Goal: Information Seeking & Learning: Learn about a topic

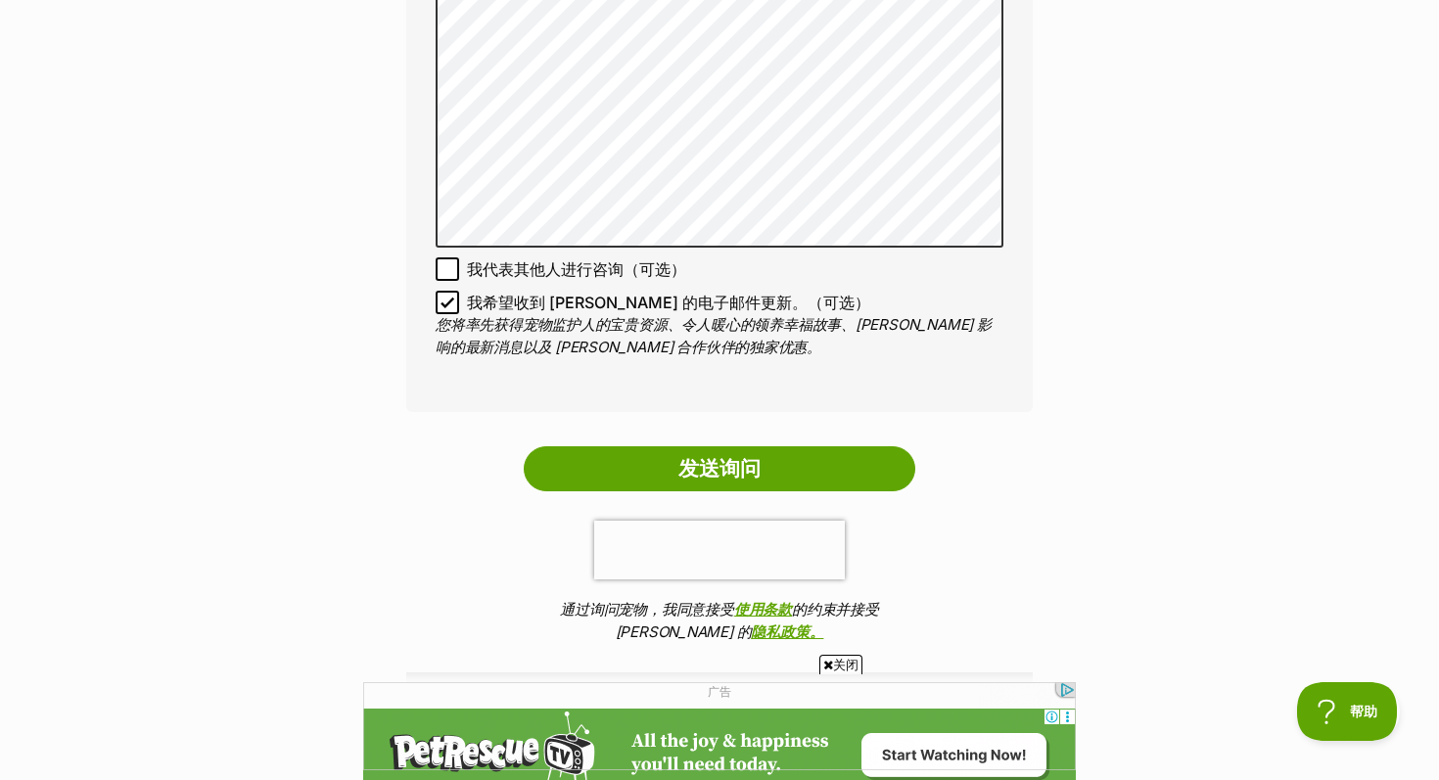
scroll to position [1397, 0]
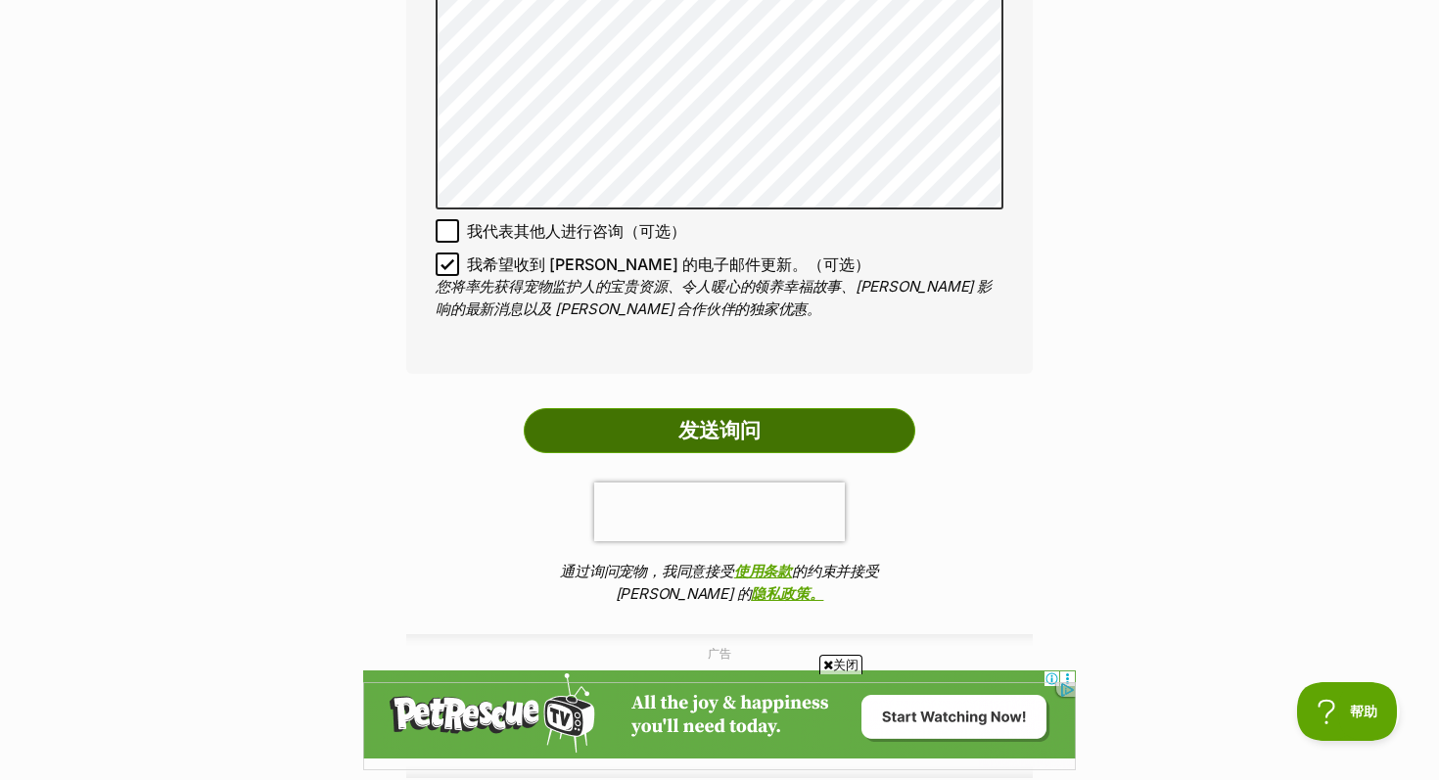
click at [749, 426] on input "发送询问" at bounding box center [720, 430] width 392 height 45
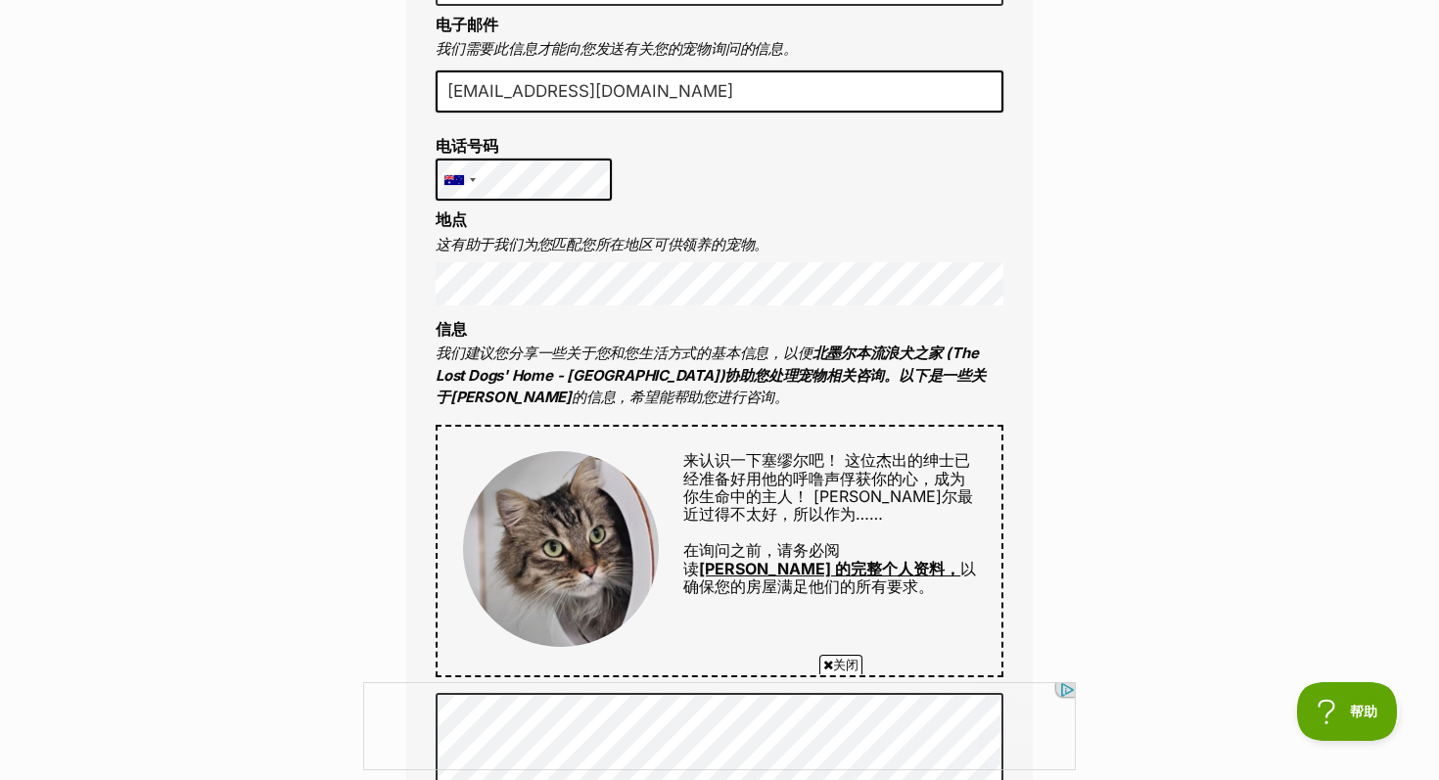
scroll to position [560, 0]
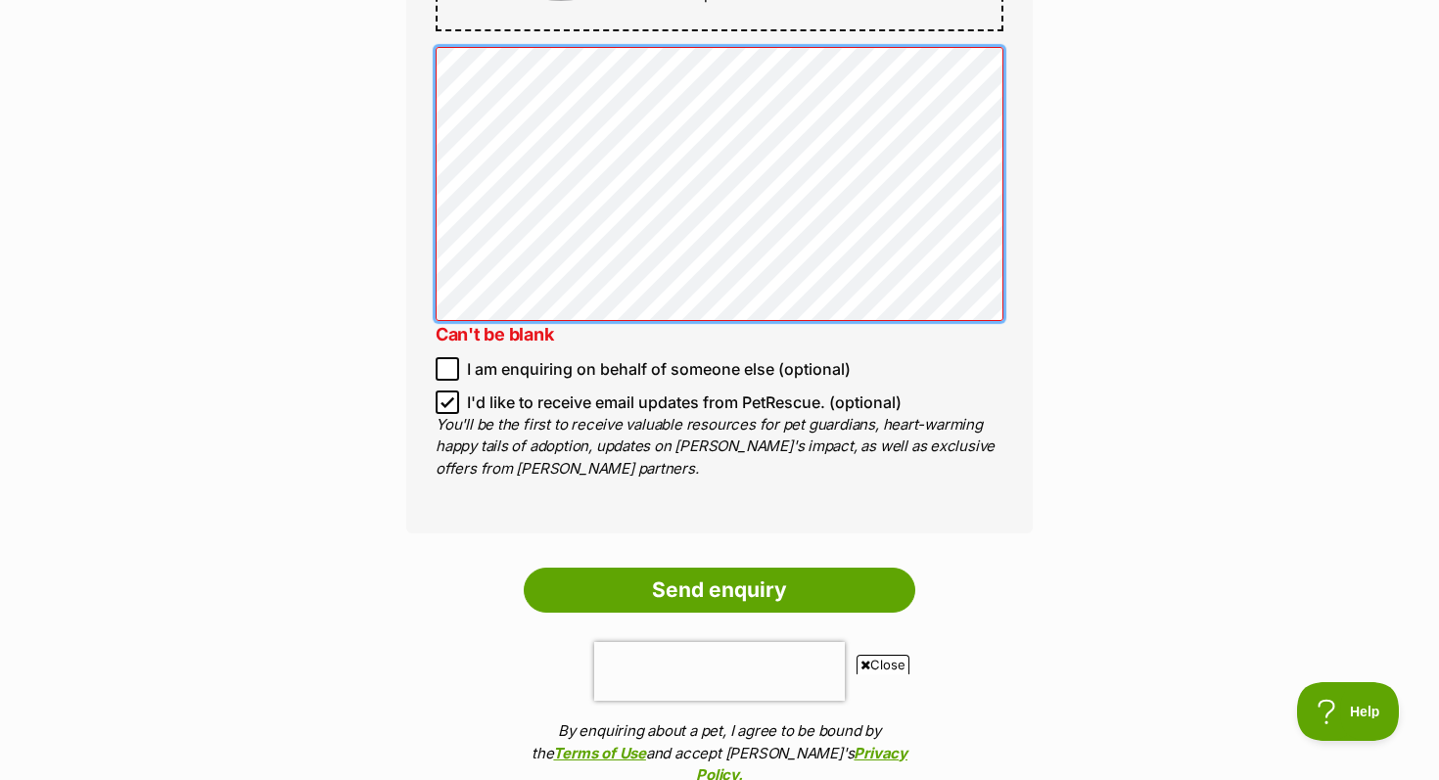
scroll to position [1511, 0]
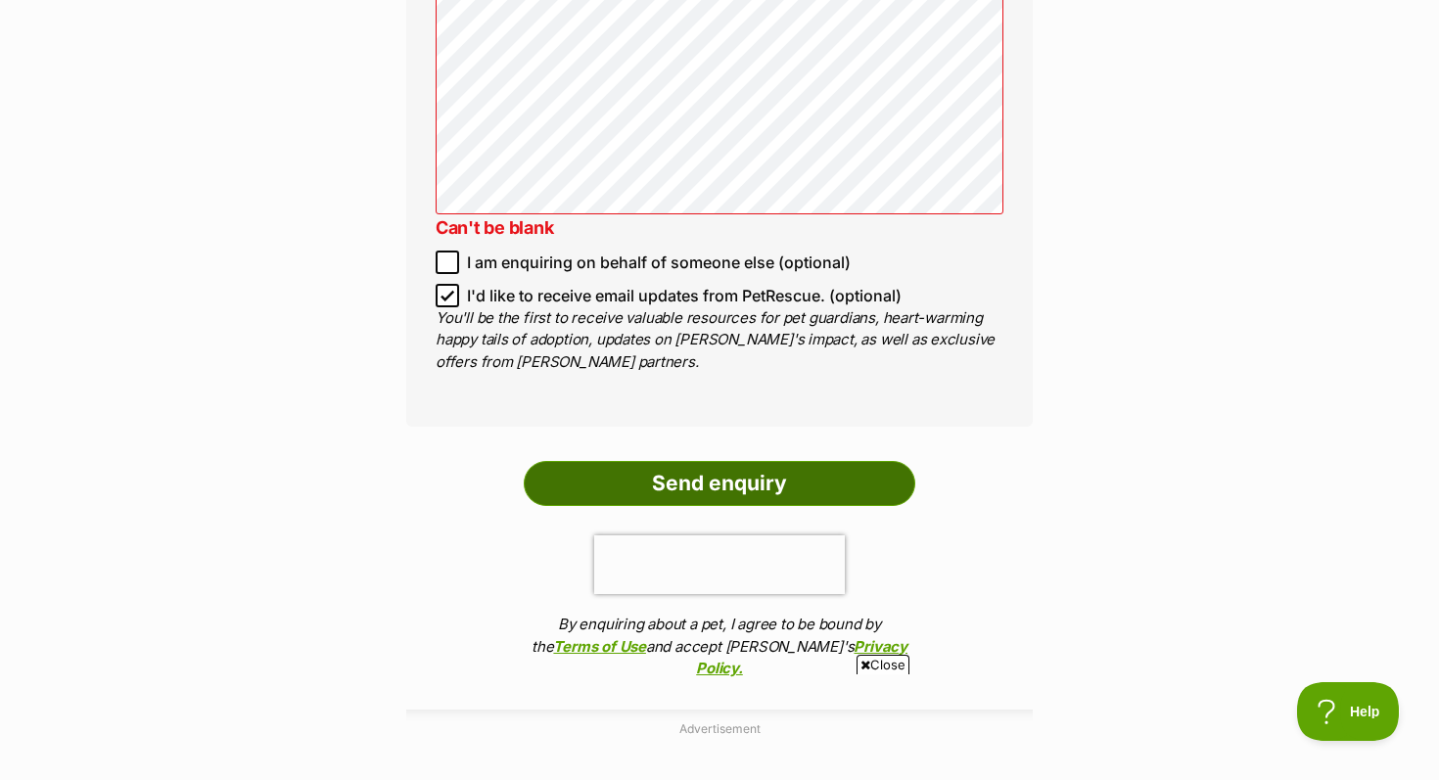
click at [717, 492] on input "Send enquiry" at bounding box center [720, 483] width 392 height 45
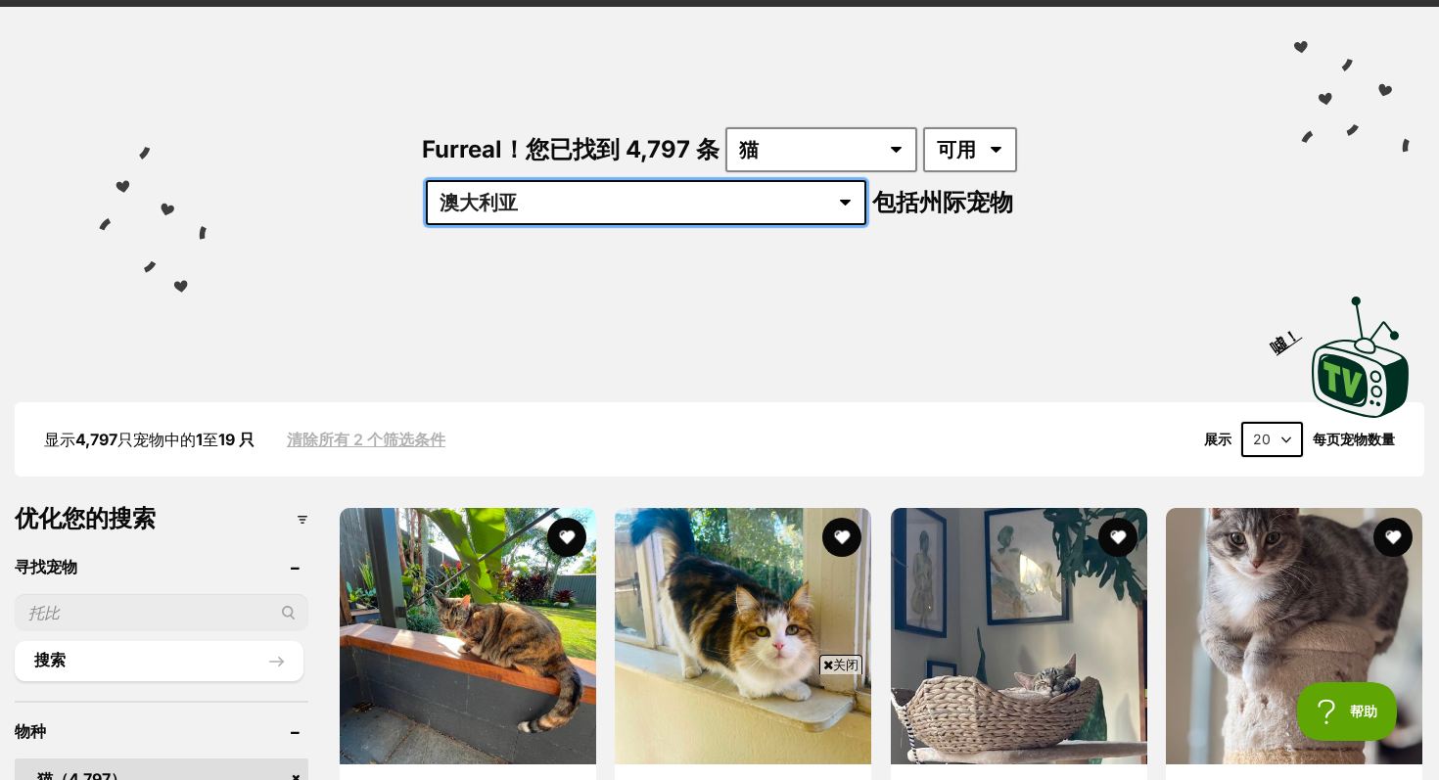
click at [867, 180] on select "澳大利亚 行为 新南威尔士州 新约 昆士兰州 南非 塔斯马尼亚州 维多利亚州 西澳" at bounding box center [646, 202] width 441 height 45
select select "VIC"
click at [860, 180] on select "澳大利亚 行为 新南威尔士州 新约 昆士兰州 南非 塔斯马尼亚州 维多利亚州 西澳" at bounding box center [646, 202] width 441 height 45
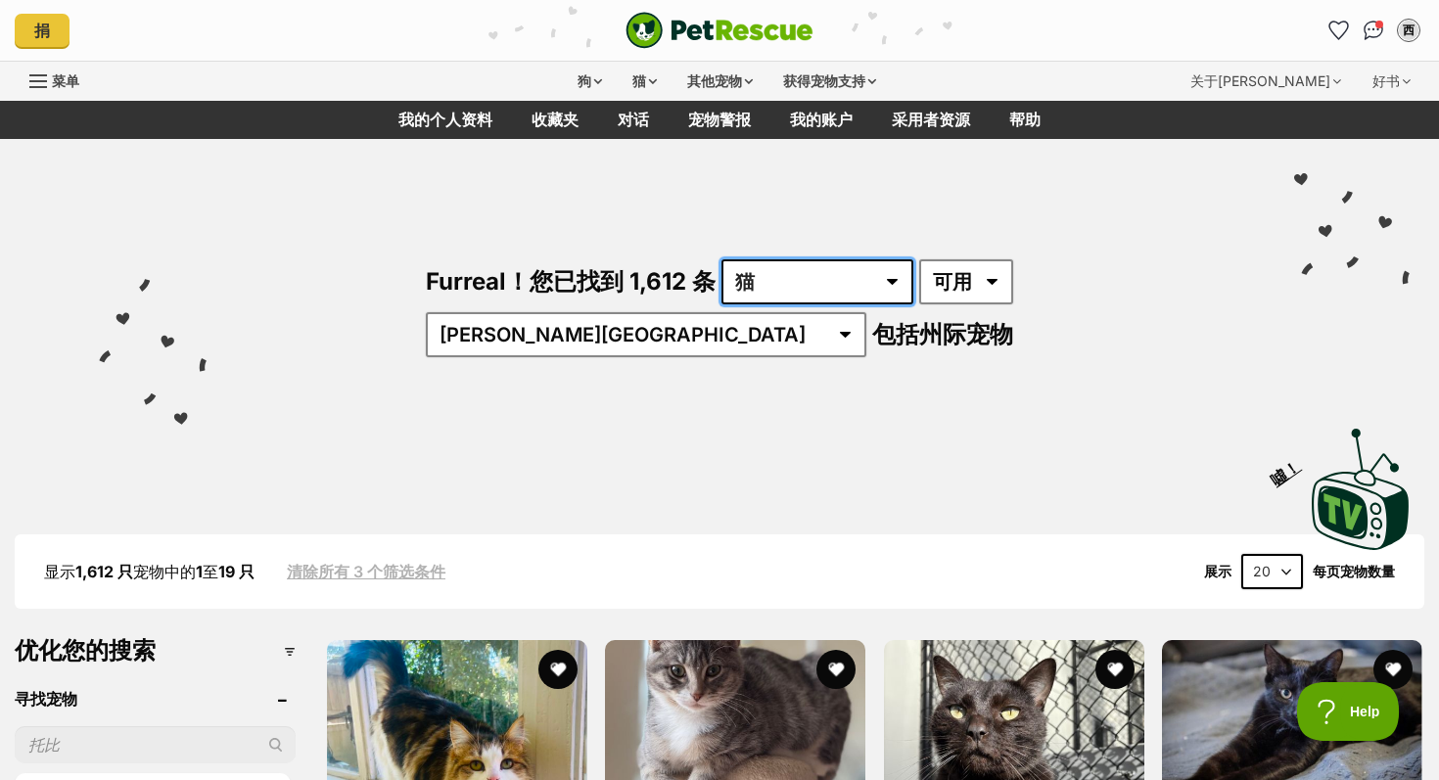
click at [722, 278] on select "任何类型的宠物 猫 狗 其他宠物" at bounding box center [818, 281] width 192 height 45
click at [722, 259] on select "任何类型的宠物 猫 狗 其他宠物" at bounding box center [818, 281] width 192 height 45
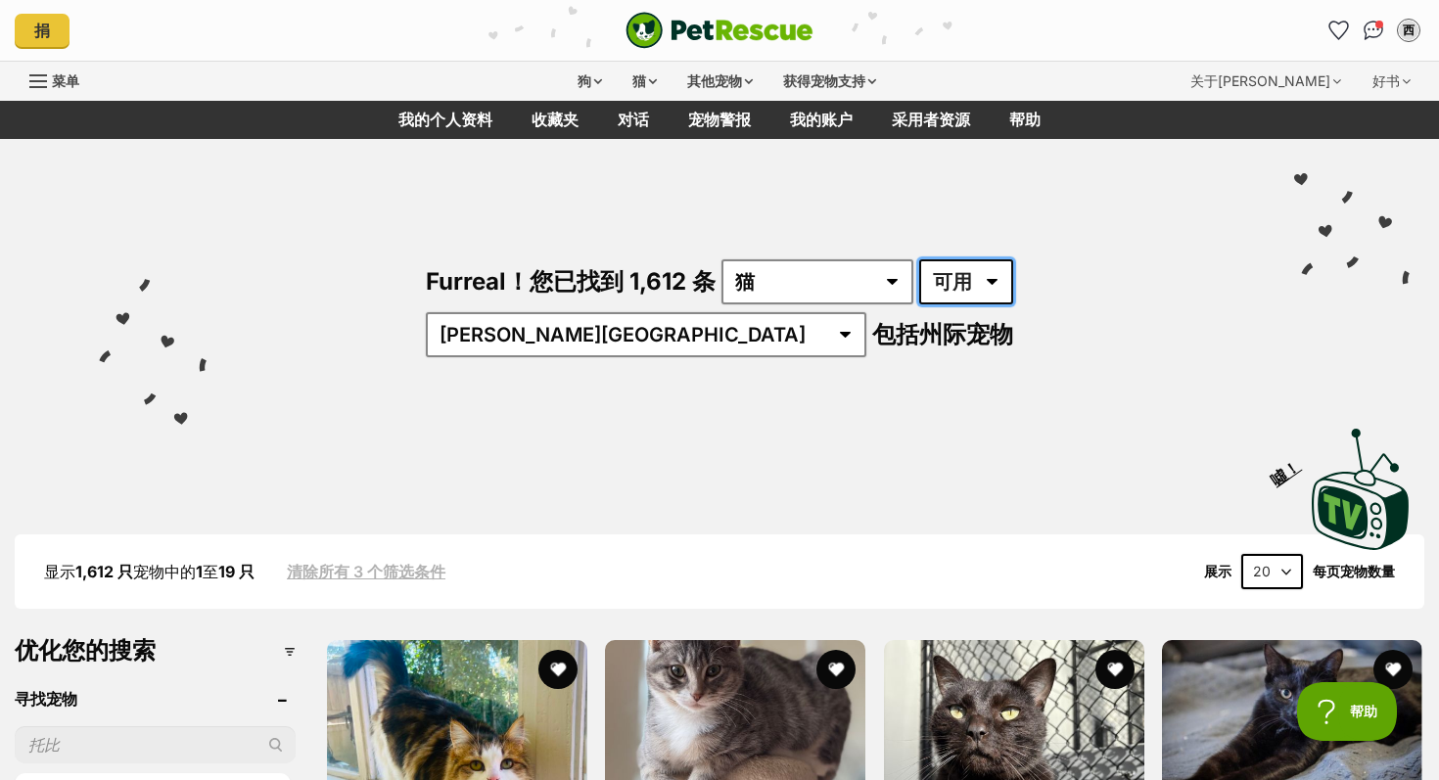
click at [919, 275] on select "可用 位于" at bounding box center [966, 281] width 94 height 45
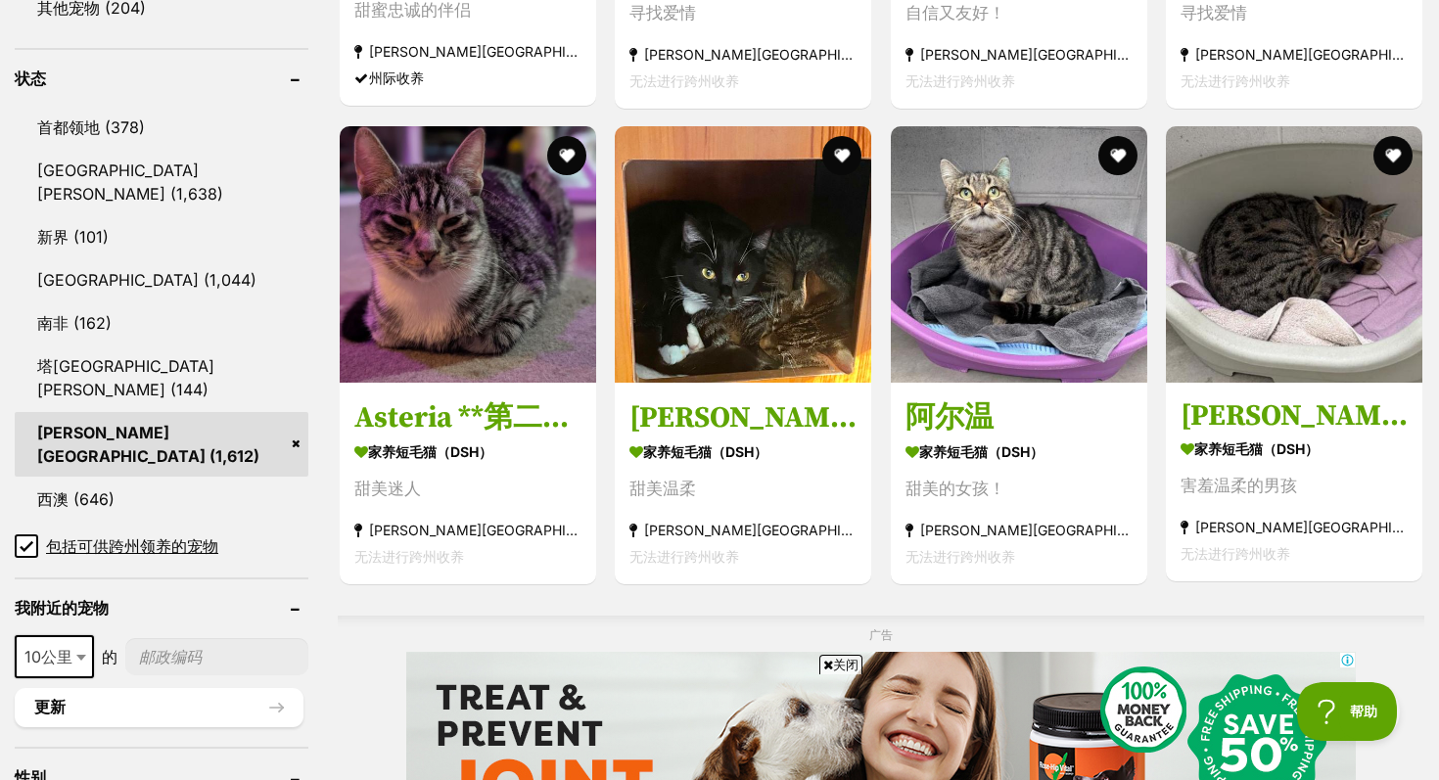
scroll to position [977, 0]
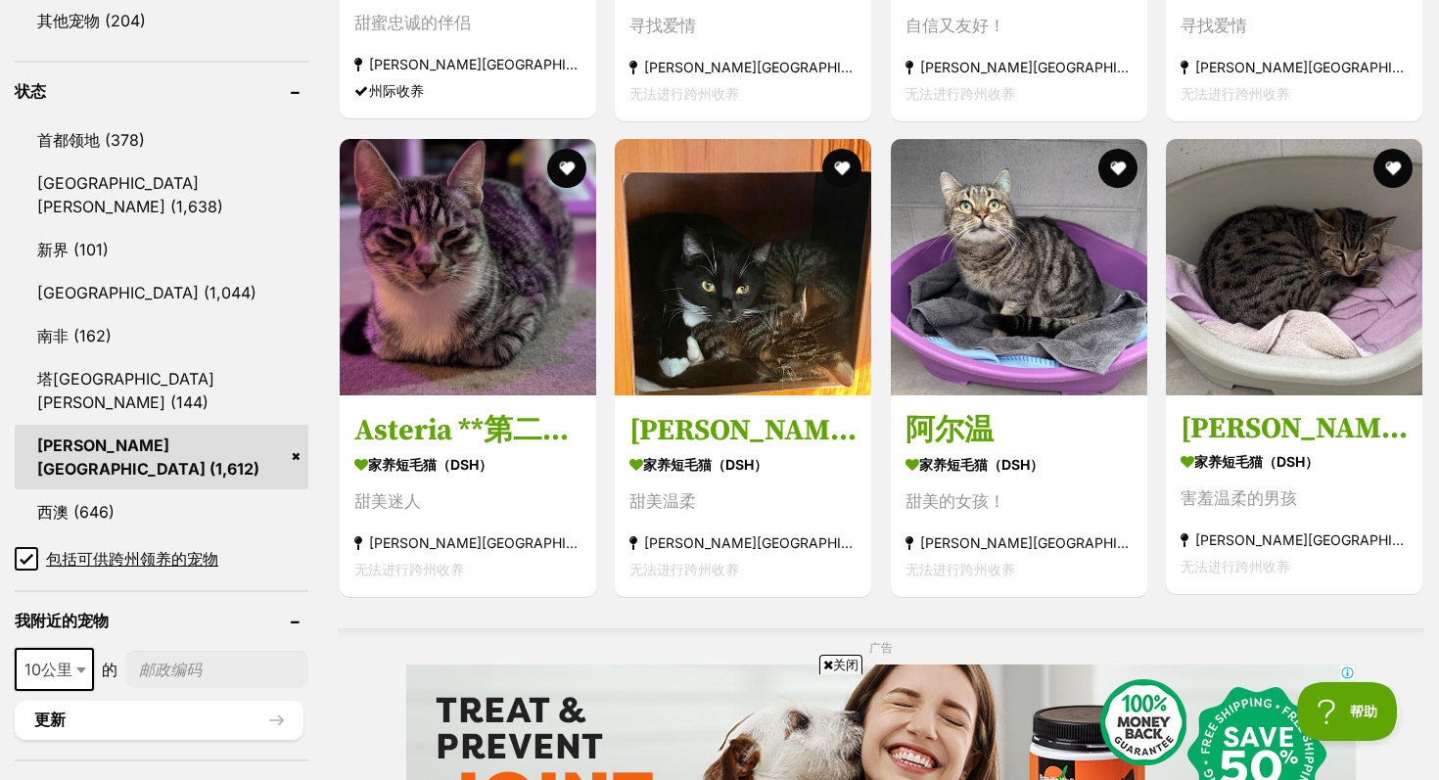
click at [159, 651] on input"] "邮政编码" at bounding box center [216, 669] width 183 height 37
type input"] "3051"
click at [212, 701] on button "更新" at bounding box center [159, 720] width 289 height 39
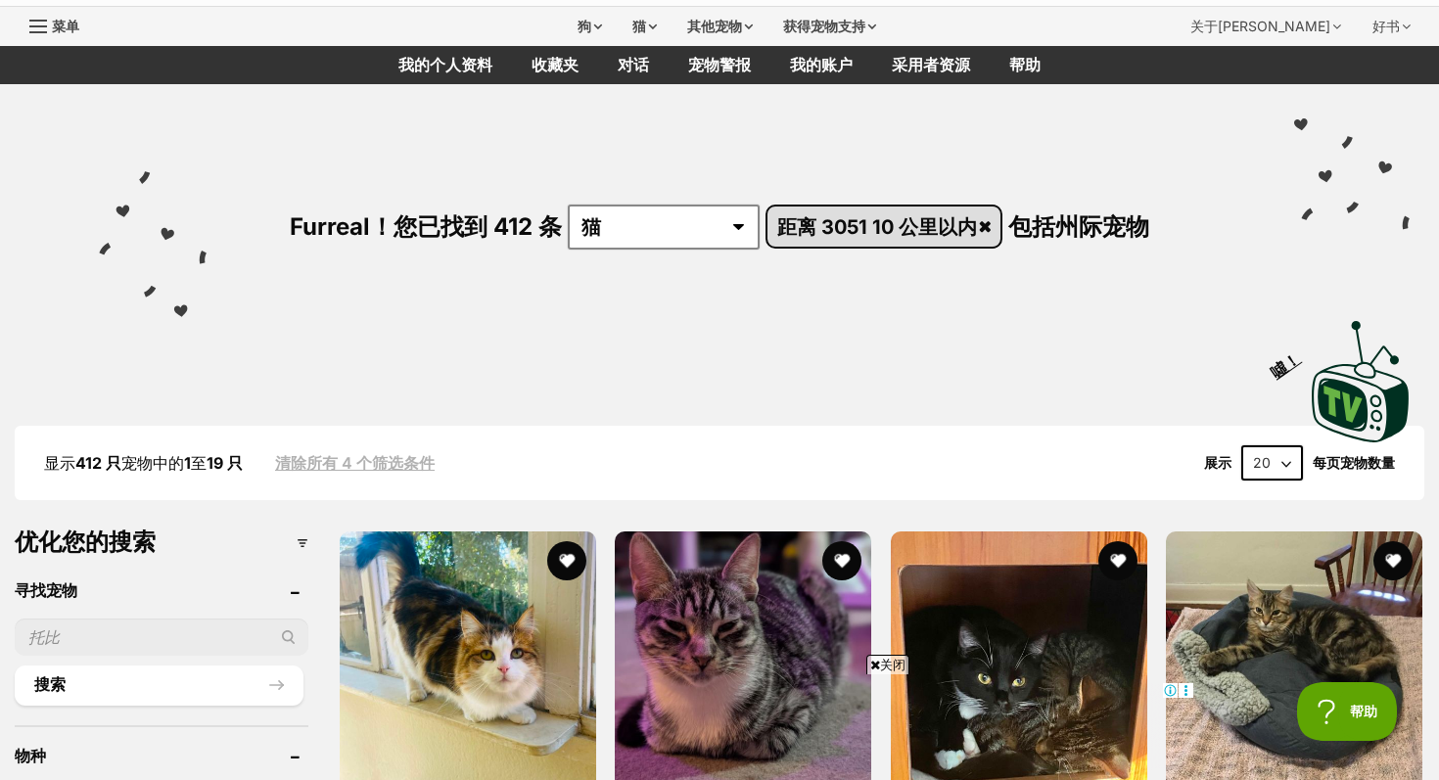
scroll to position [58, 0]
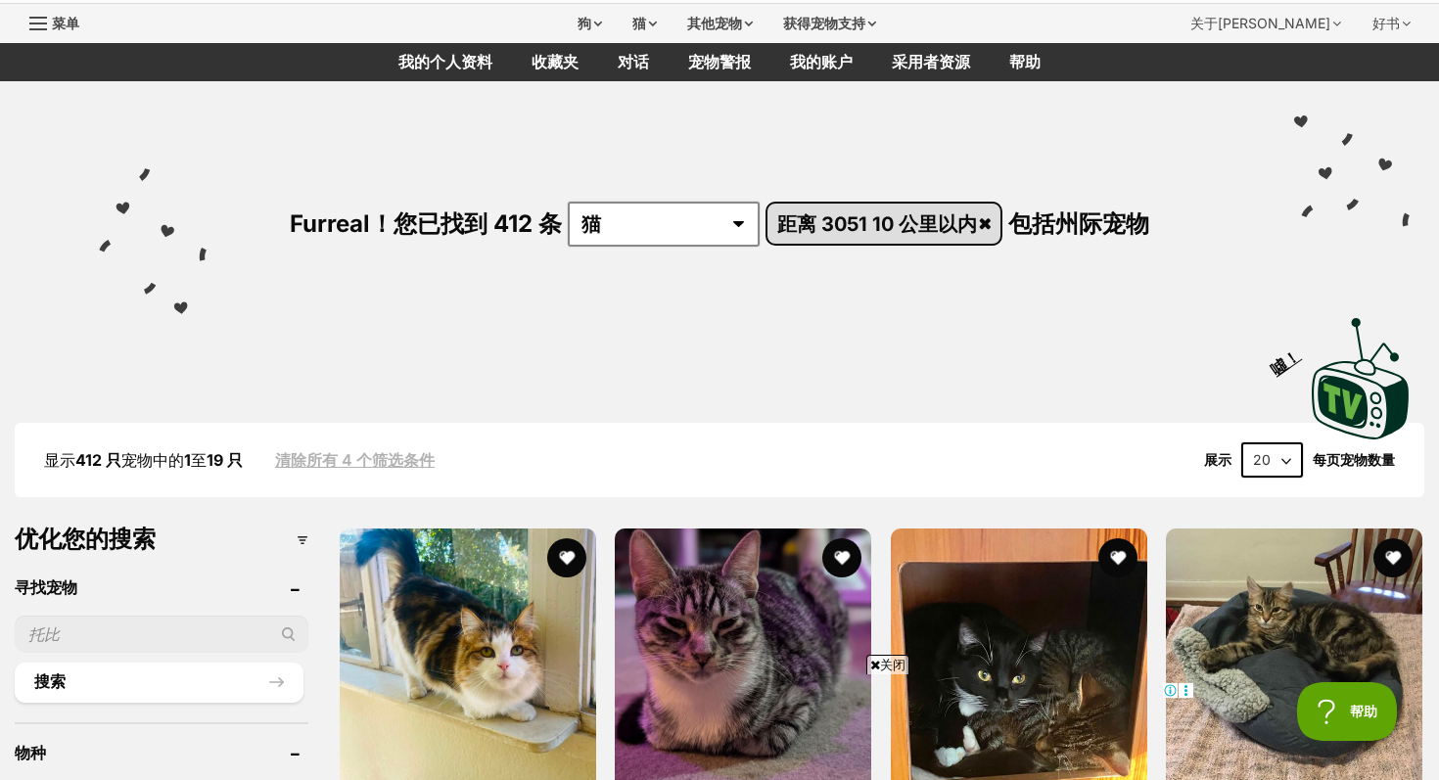
click at [868, 219] on font "距离 3051 10 公里以内" at bounding box center [877, 223] width 200 height 23
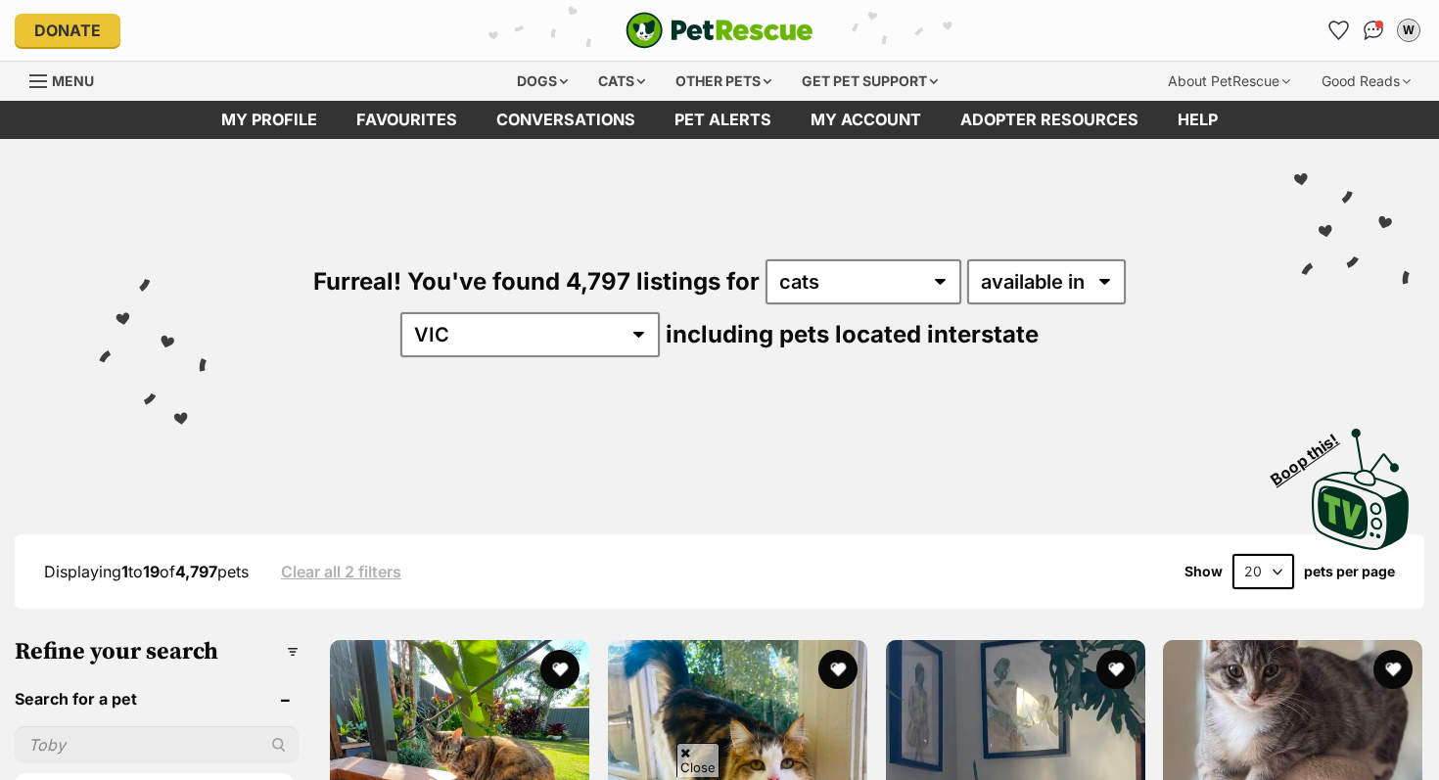
select select "VIC"
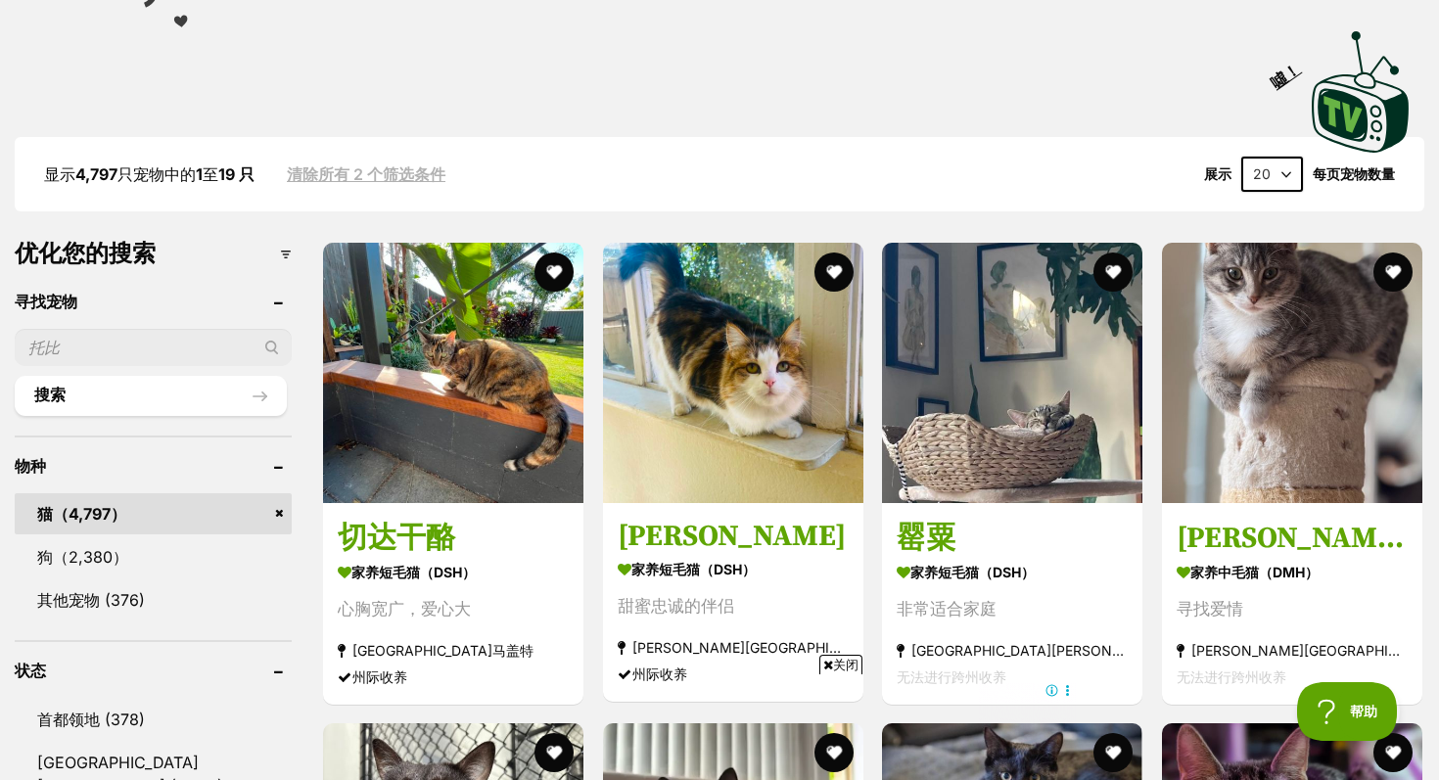
scroll to position [402, 0]
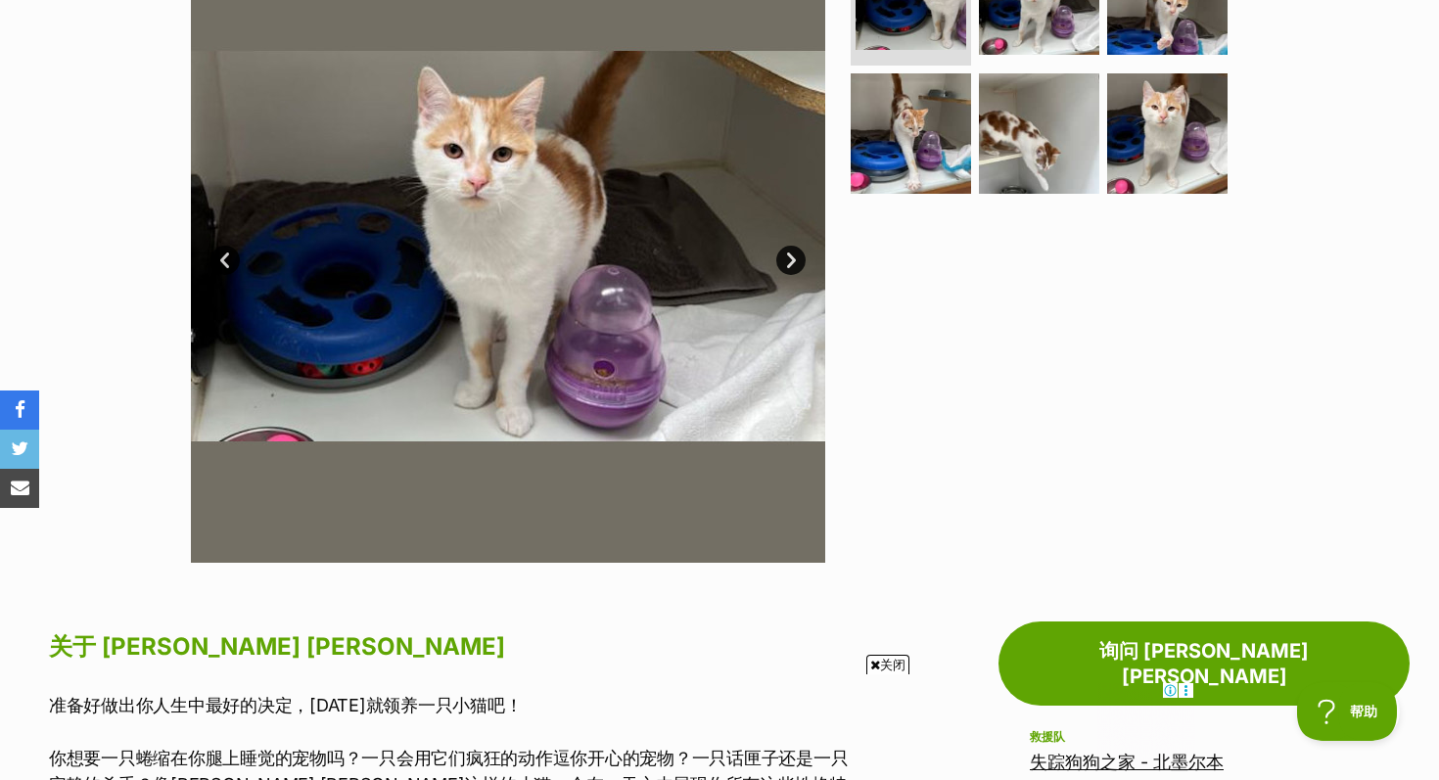
scroll to position [399, 0]
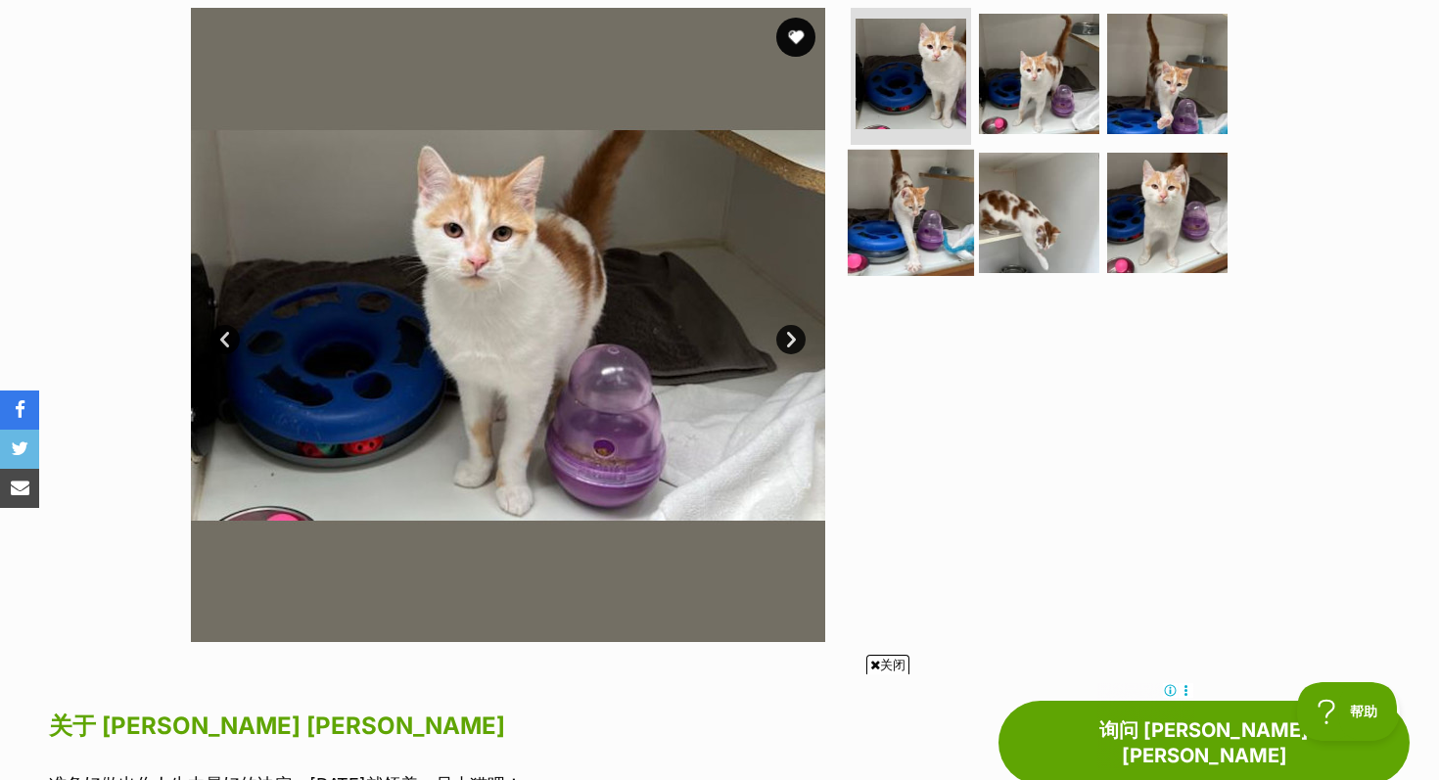
click at [890, 240] on img at bounding box center [911, 212] width 126 height 126
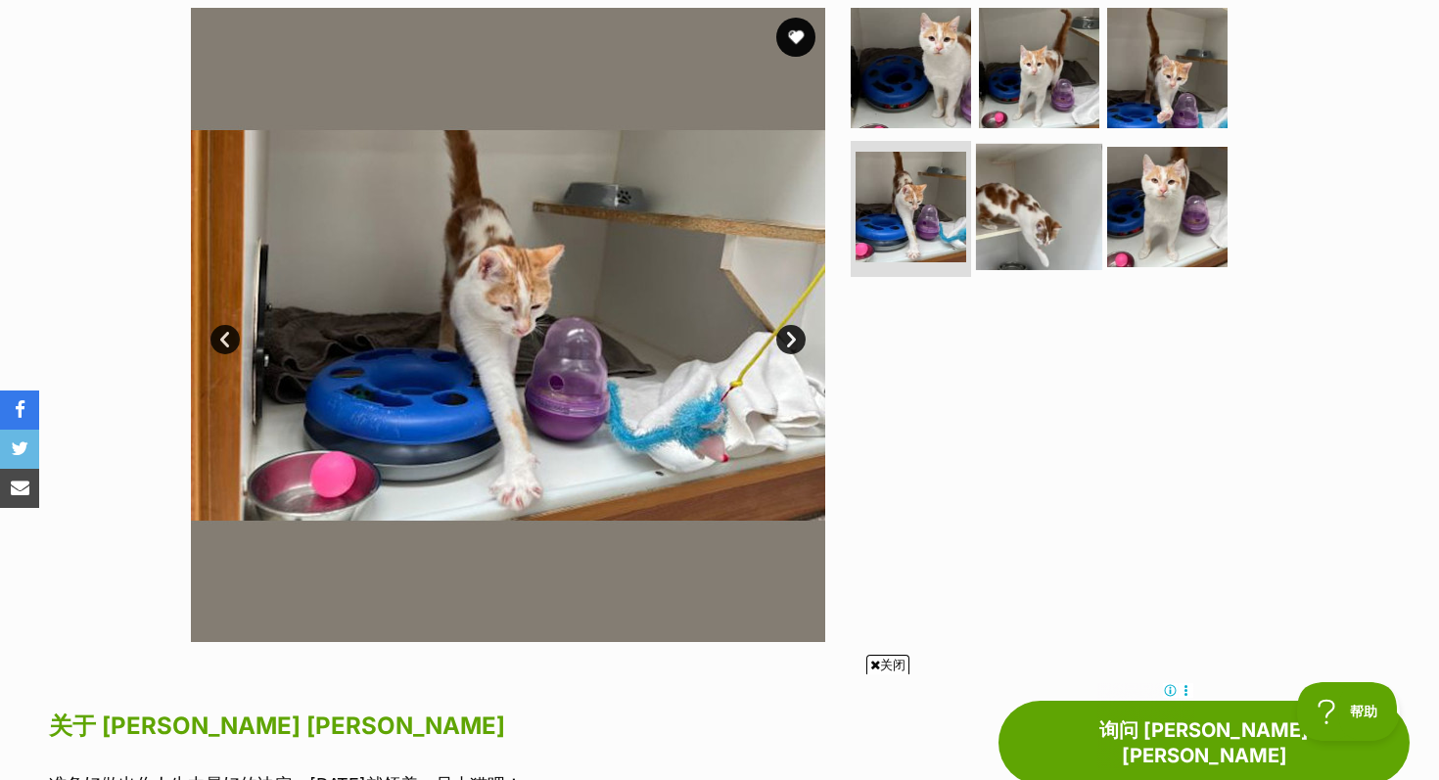
click at [1035, 182] on img at bounding box center [1039, 206] width 126 height 126
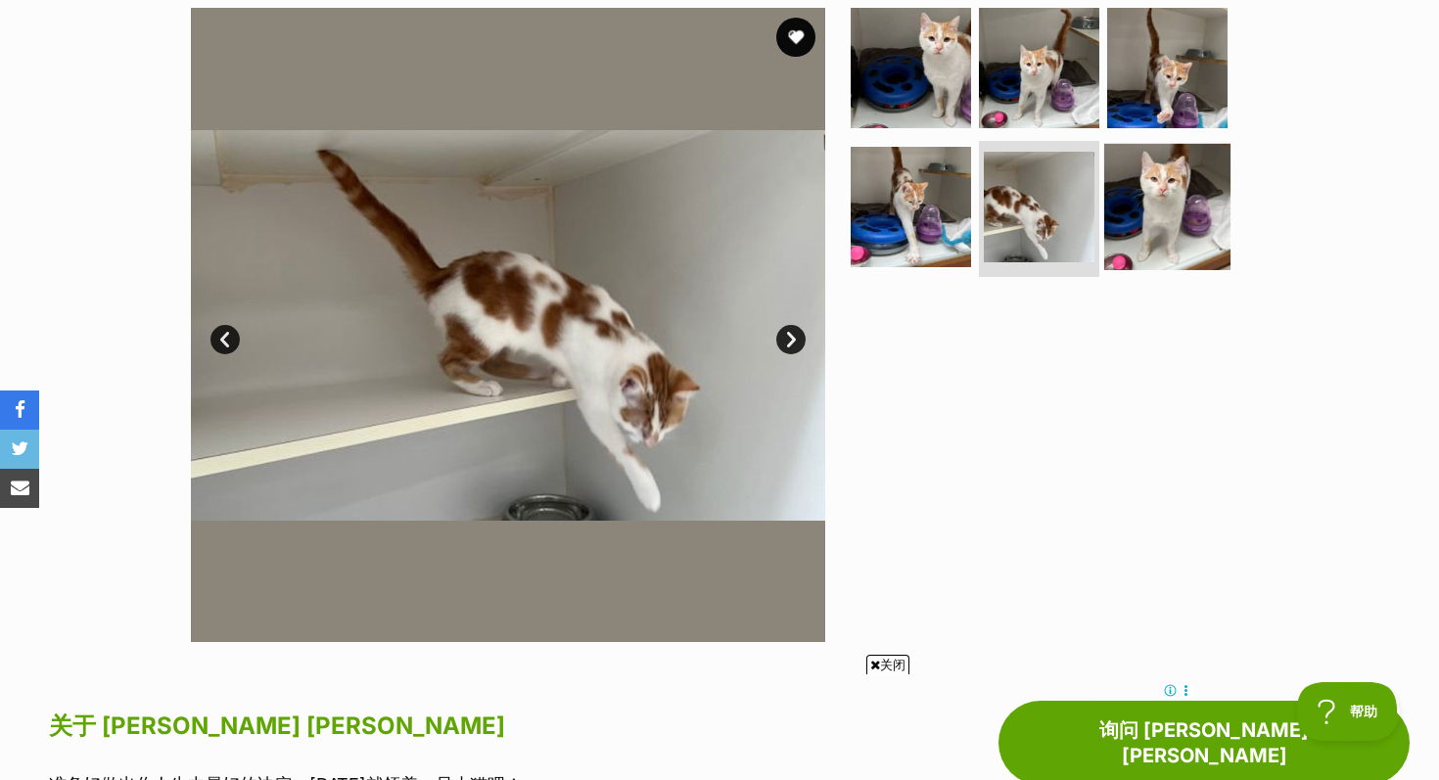
click at [1160, 173] on img at bounding box center [1167, 206] width 126 height 126
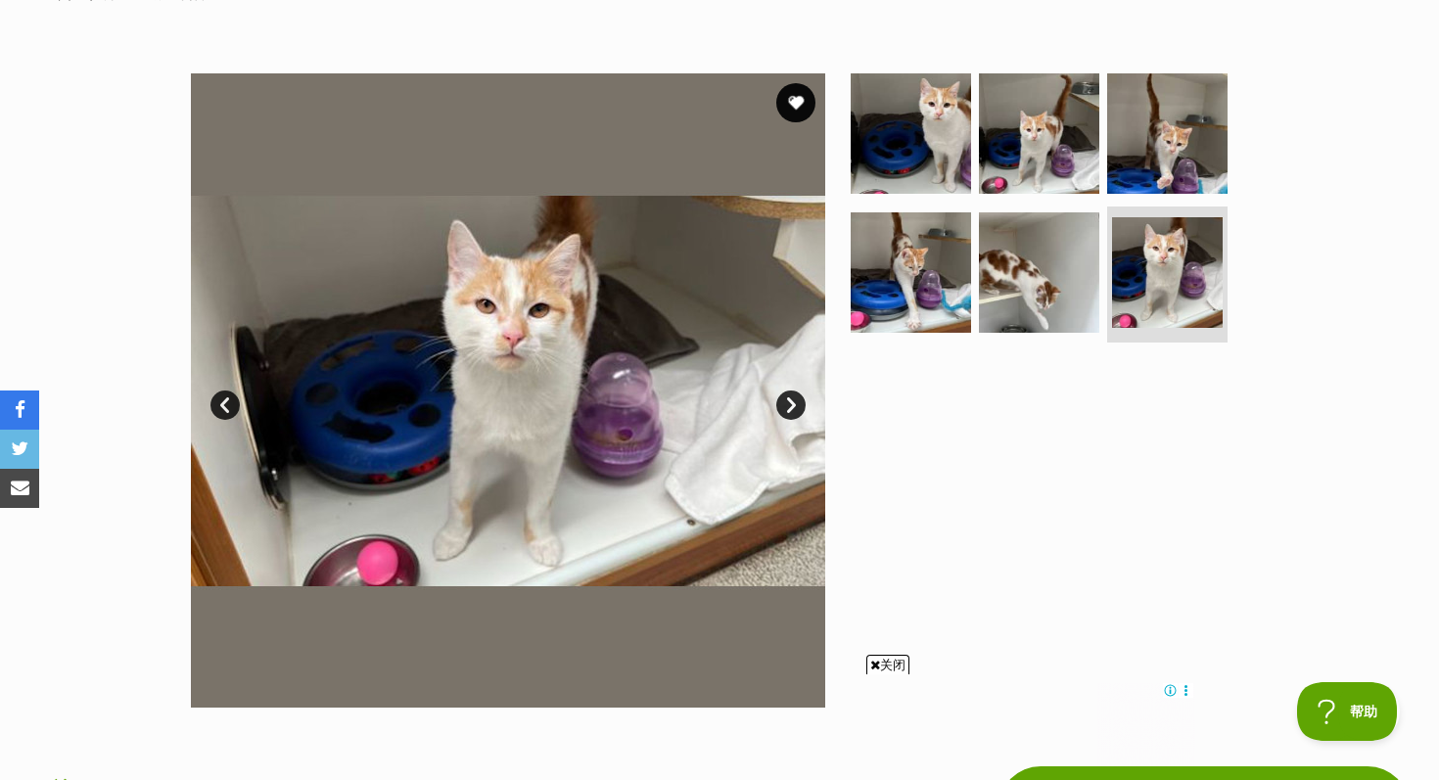
scroll to position [286, 0]
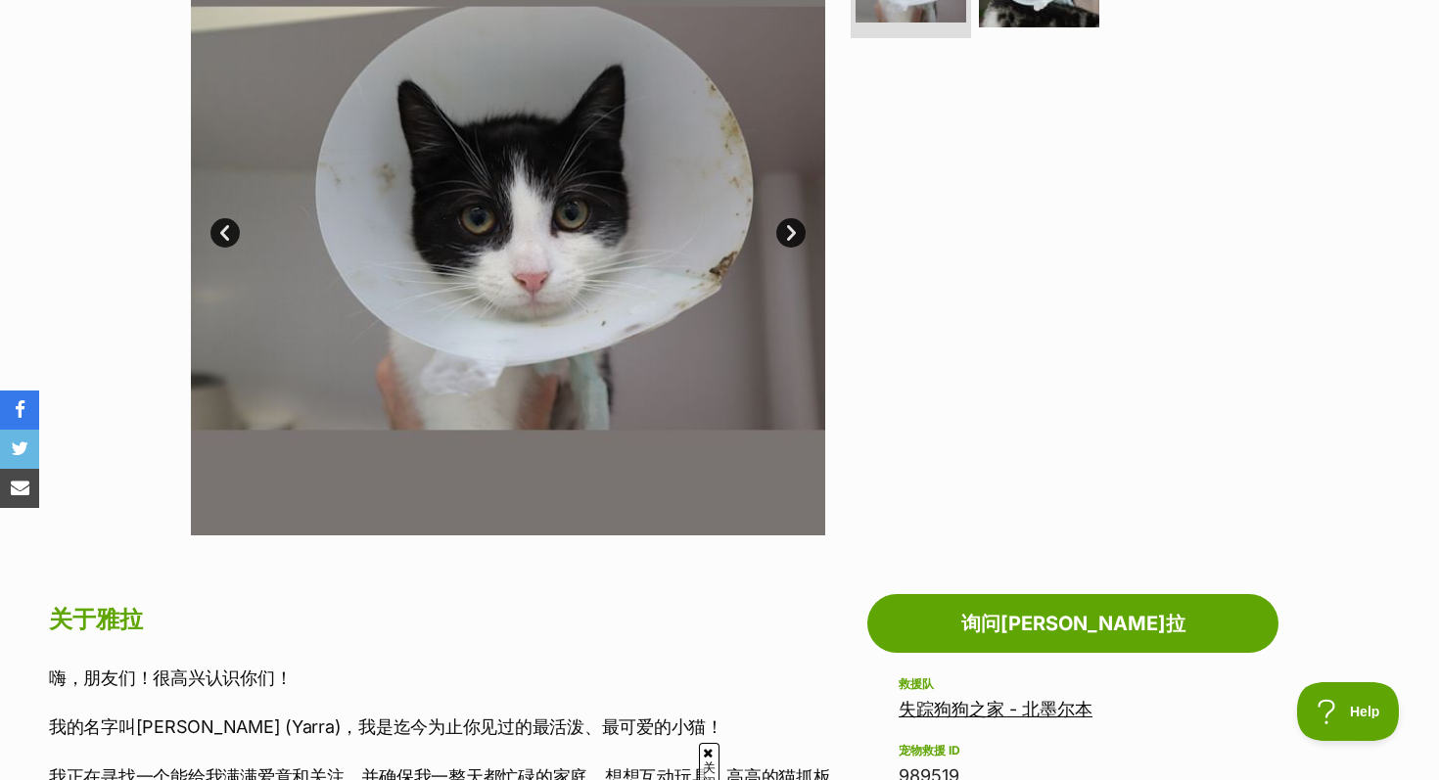
scroll to position [516, 0]
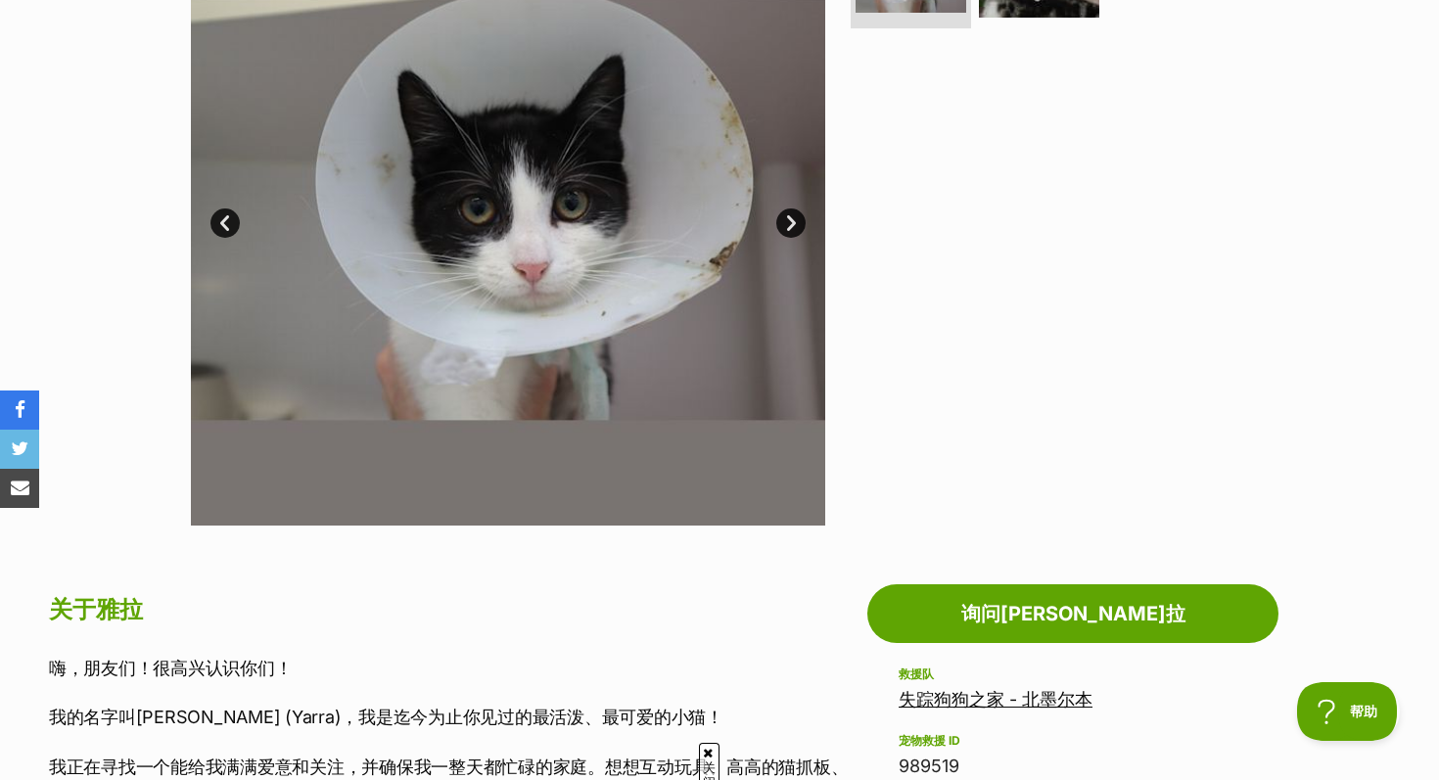
click at [781, 222] on link "下一个" at bounding box center [790, 223] width 29 height 29
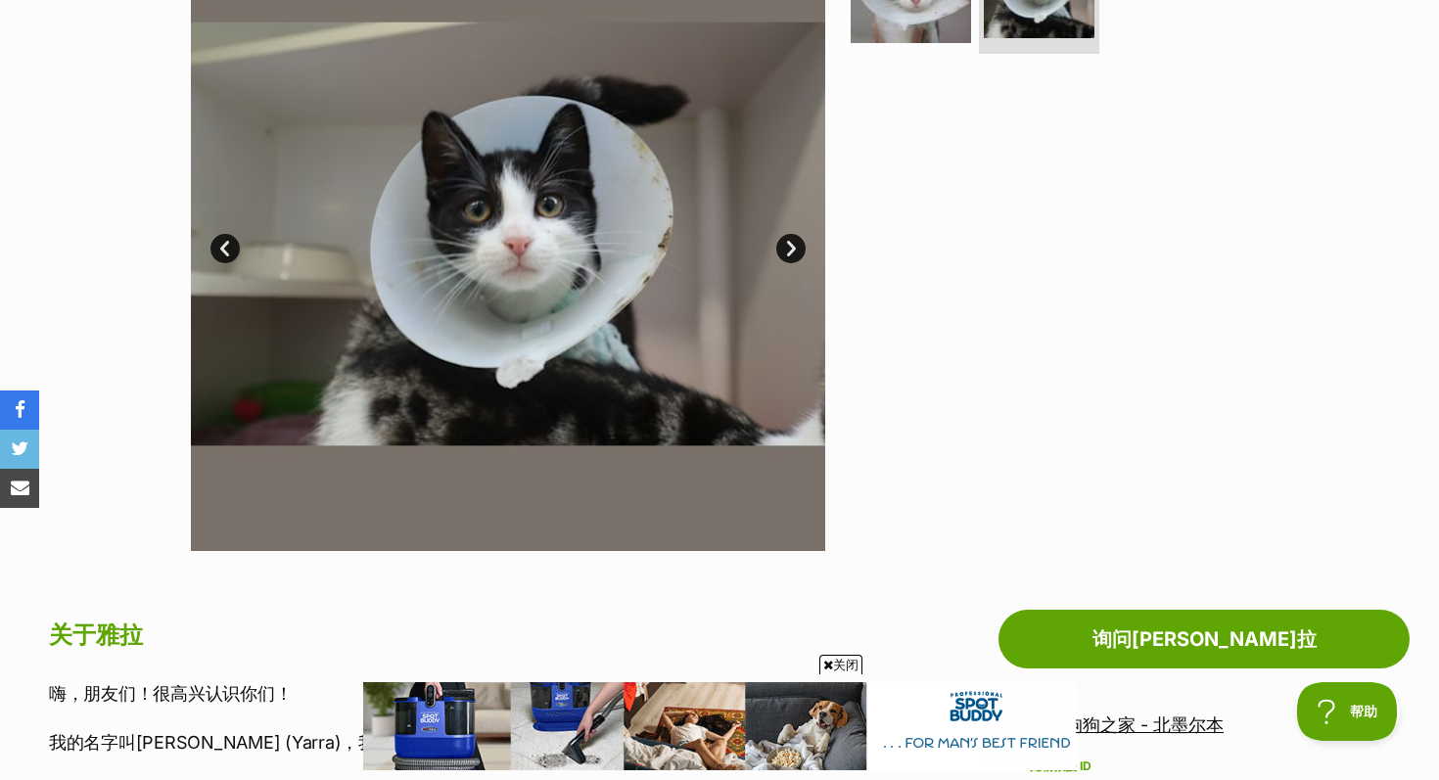
scroll to position [382, 0]
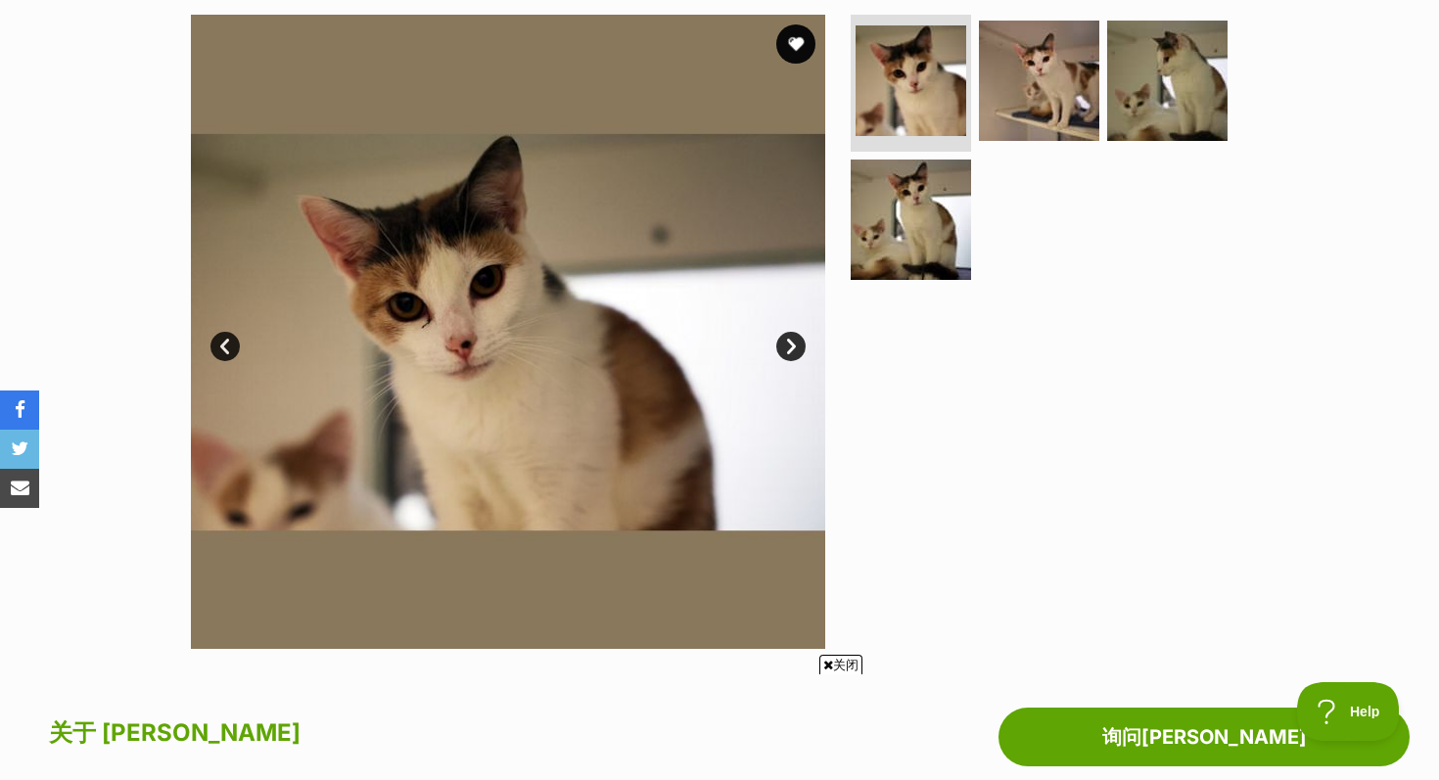
scroll to position [288, 0]
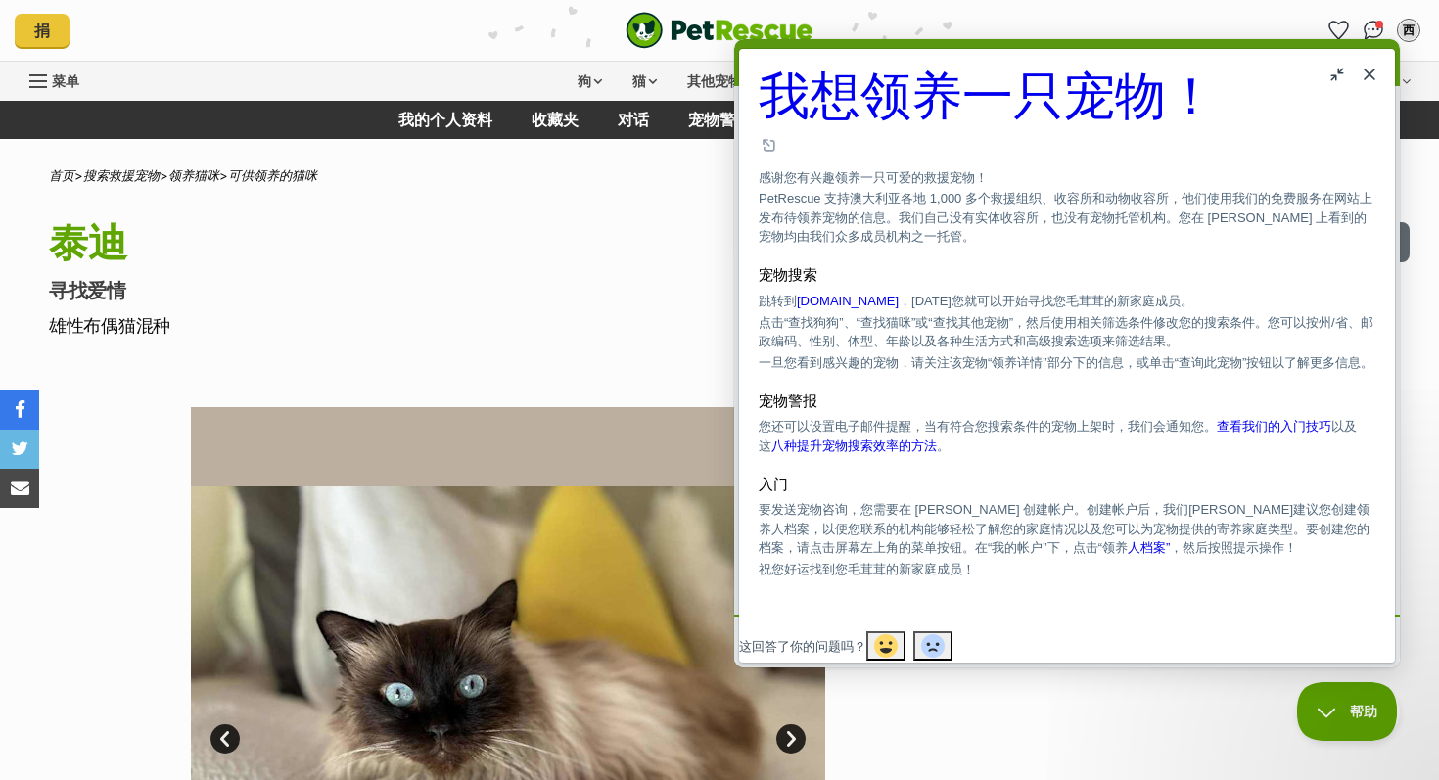
click at [882, 284] on h3 "宠物搜索" at bounding box center [1067, 275] width 617 height 17
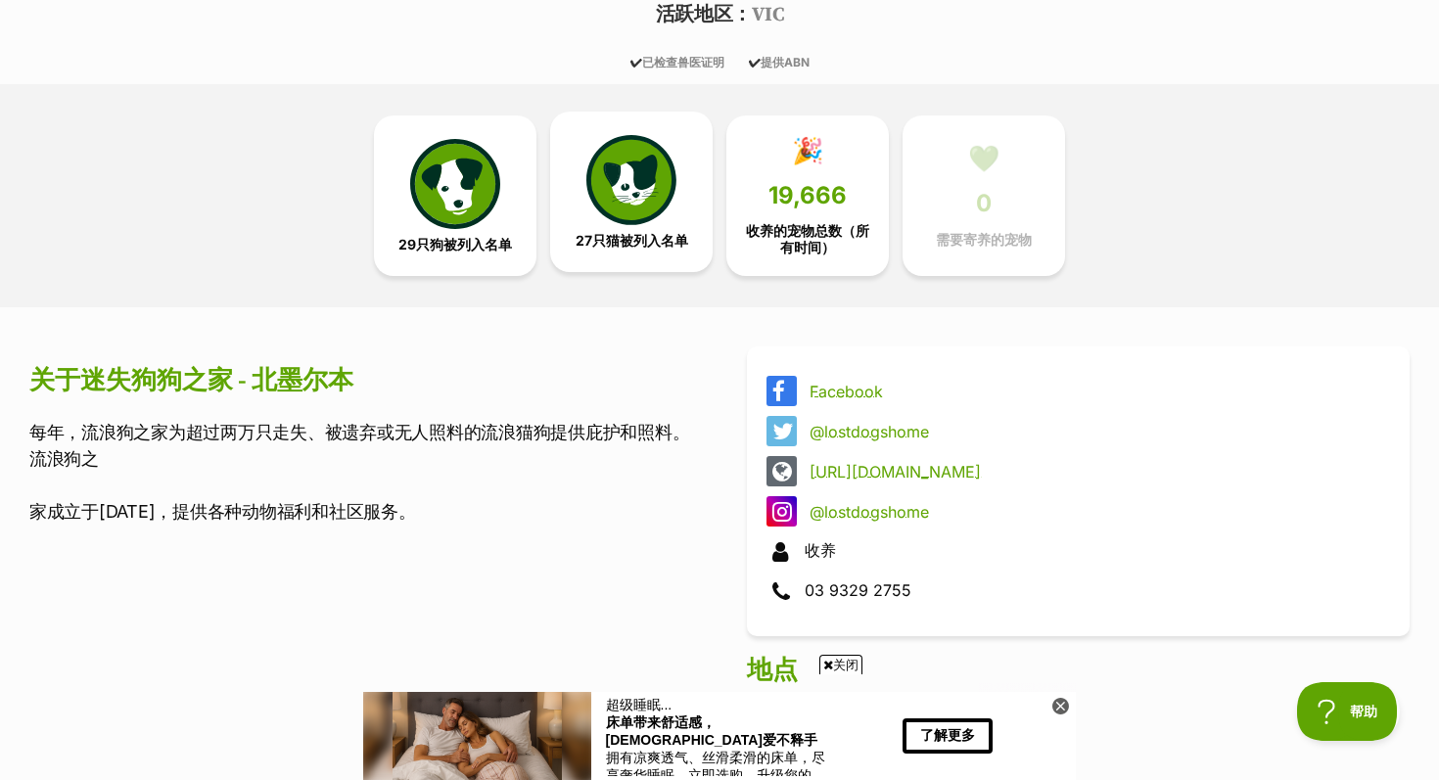
click at [667, 181] on img at bounding box center [632, 180] width 90 height 90
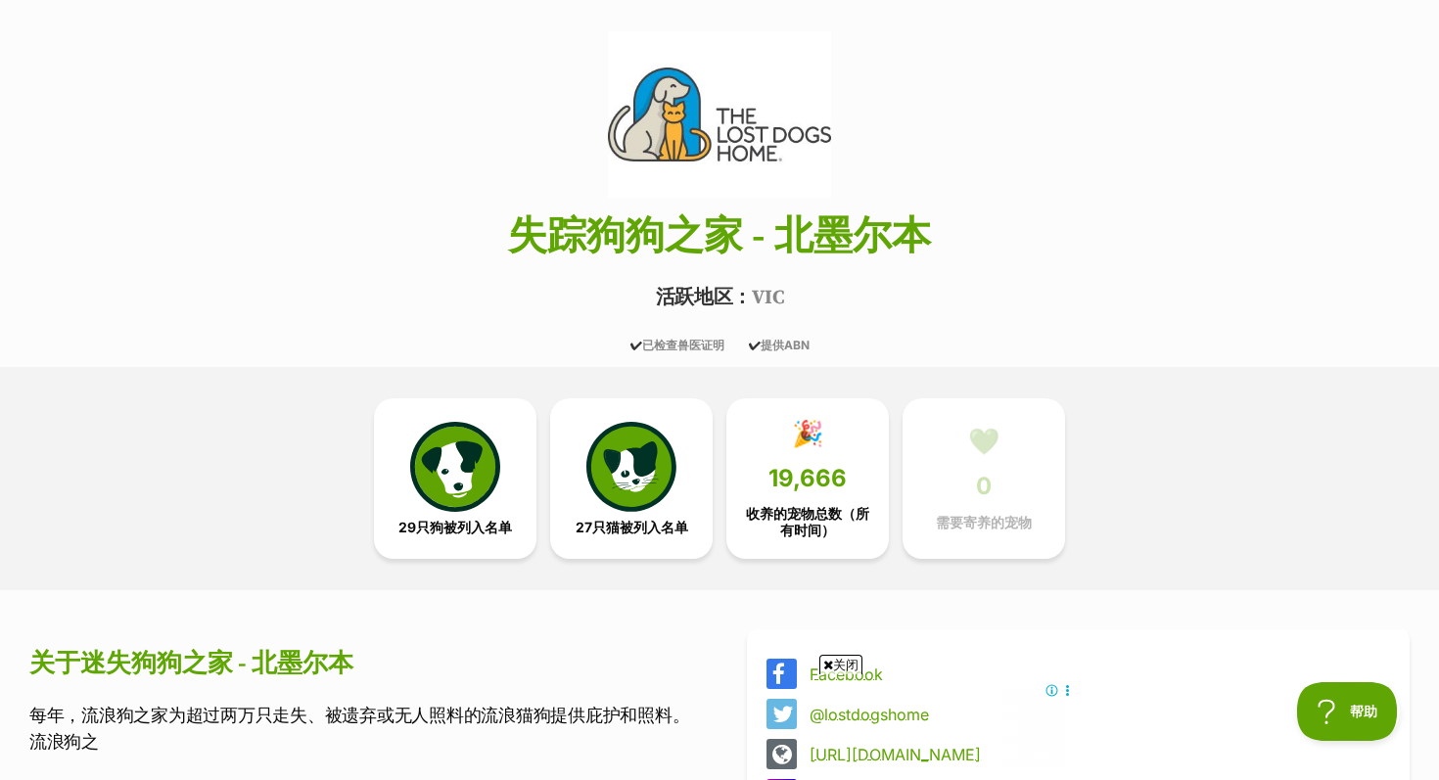
scroll to position [24, 0]
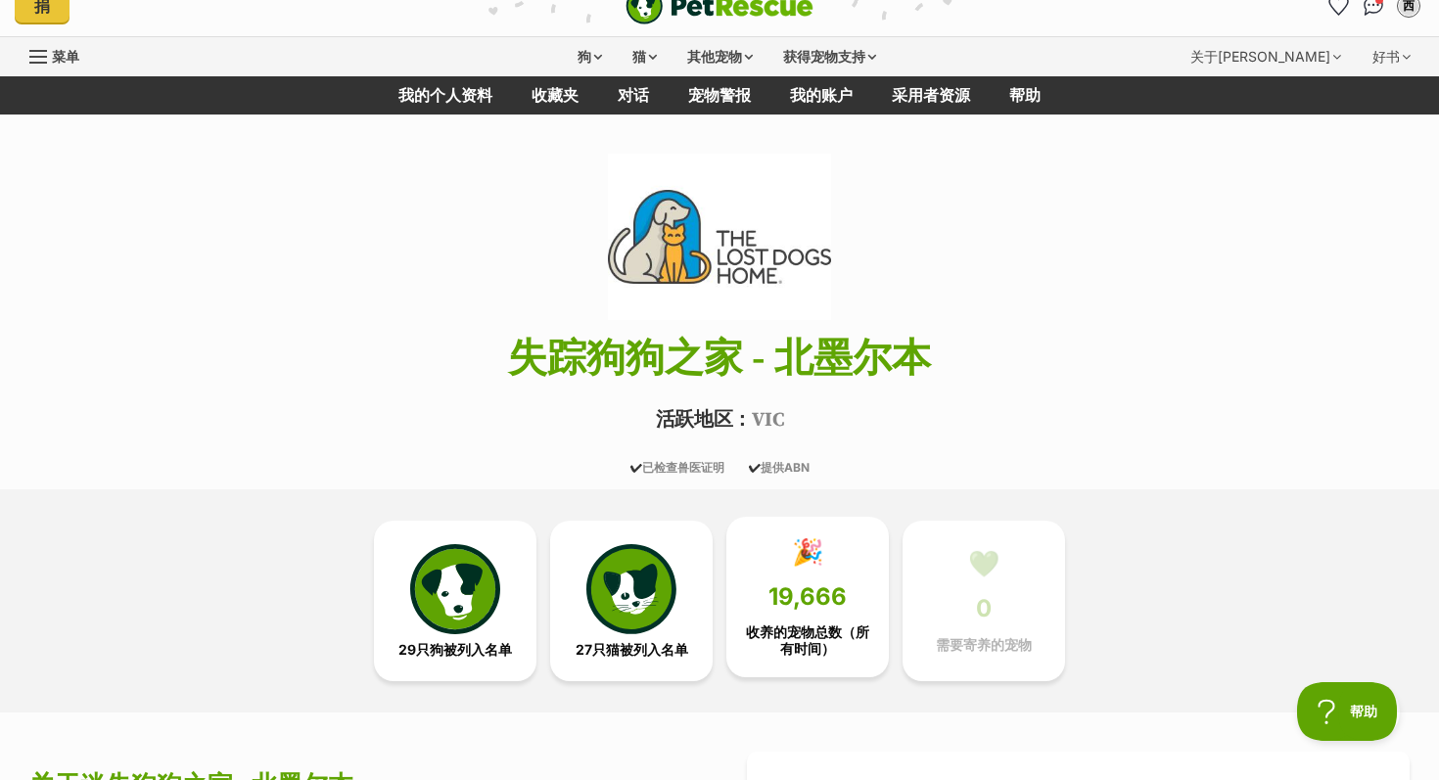
click at [775, 596] on font "19,666" at bounding box center [808, 597] width 78 height 28
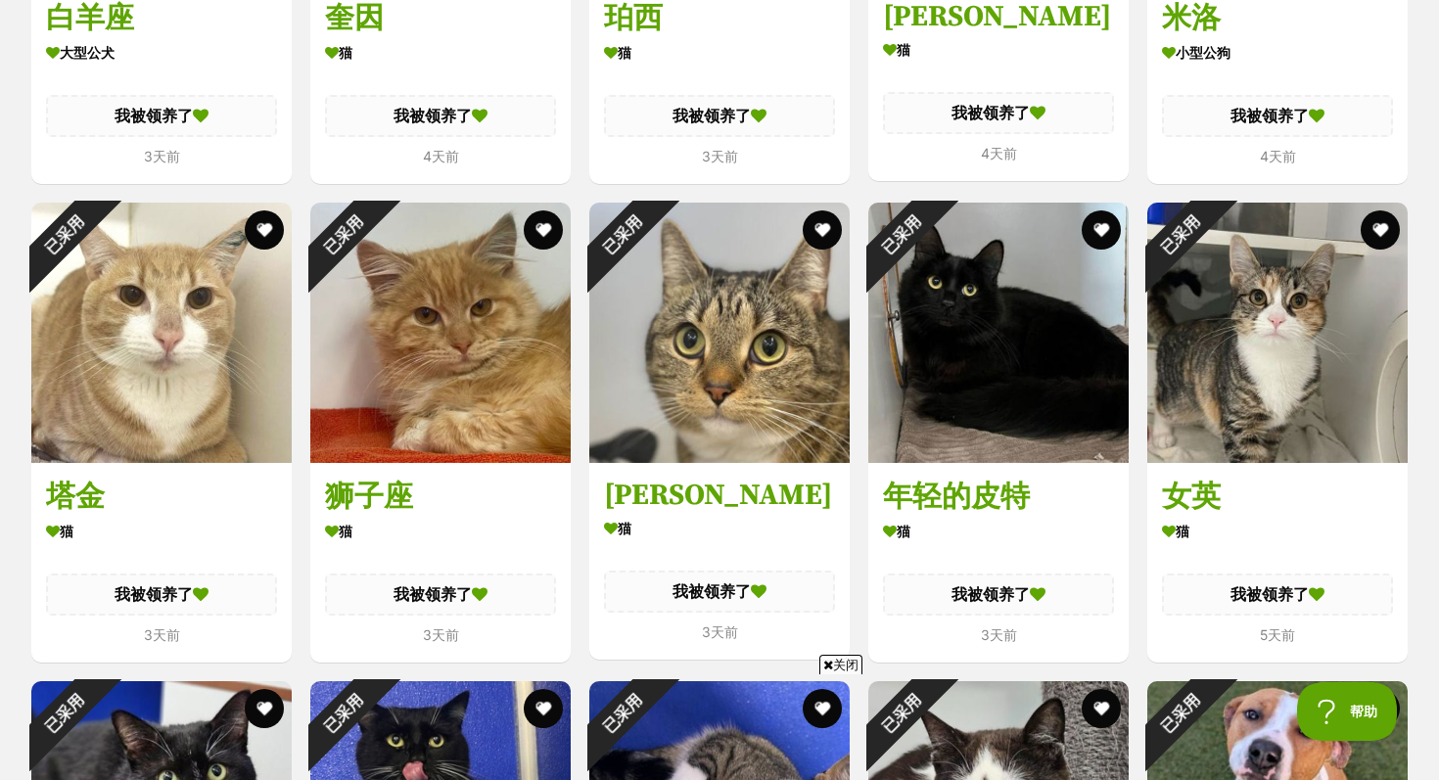
scroll to position [2439, 0]
